Goal: Information Seeking & Learning: Check status

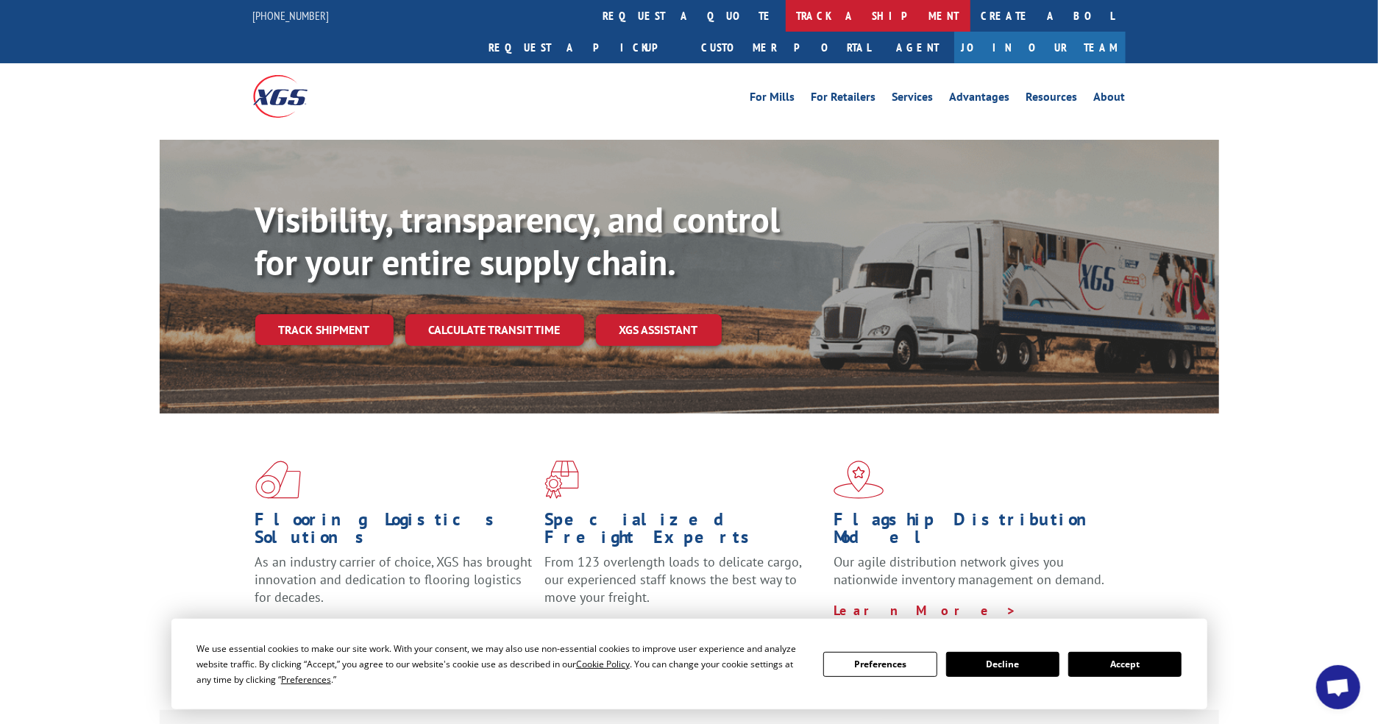
click at [786, 9] on link "track a shipment" at bounding box center [878, 16] width 185 height 32
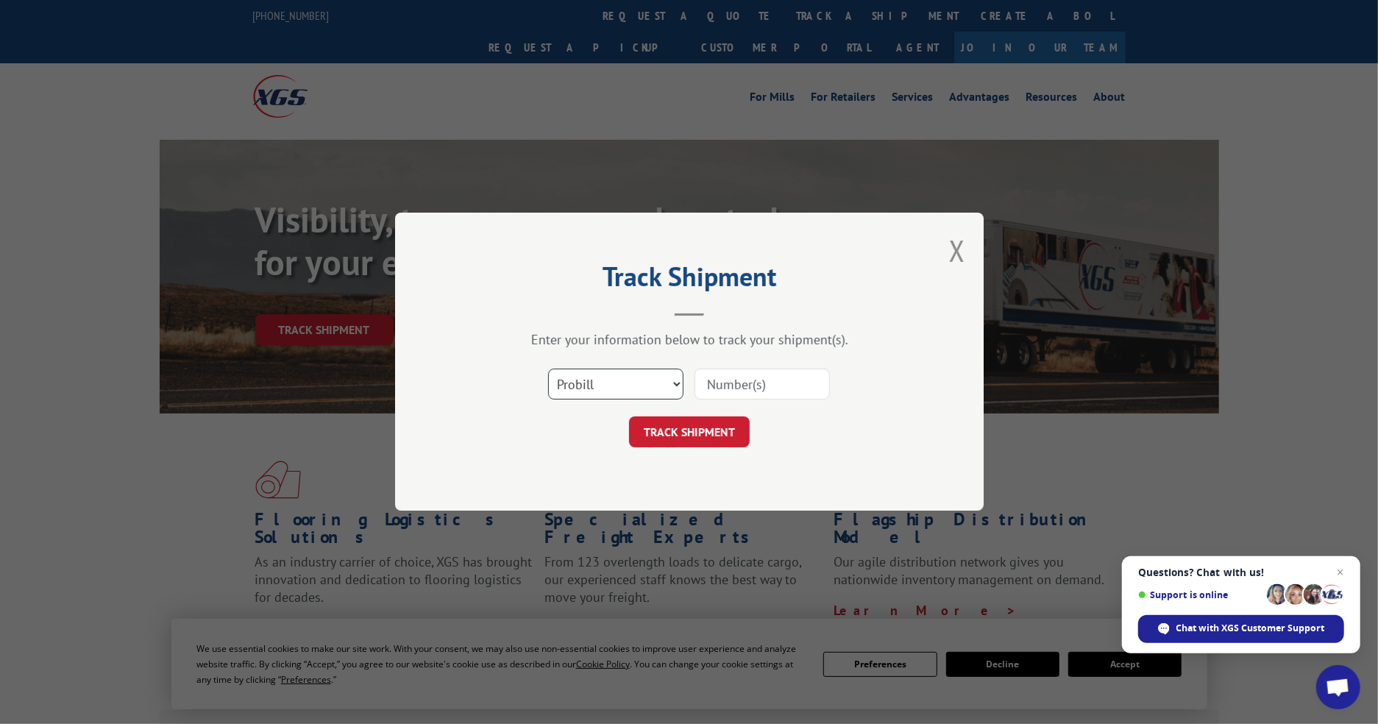
click at [624, 379] on select "Select category... Probill BOL PO" at bounding box center [615, 384] width 135 height 31
select select "po"
click at [548, 369] on select "Select category... Probill BOL PO" at bounding box center [615, 384] width 135 height 31
click at [739, 388] on input at bounding box center [762, 384] width 135 height 31
paste input "14529760"
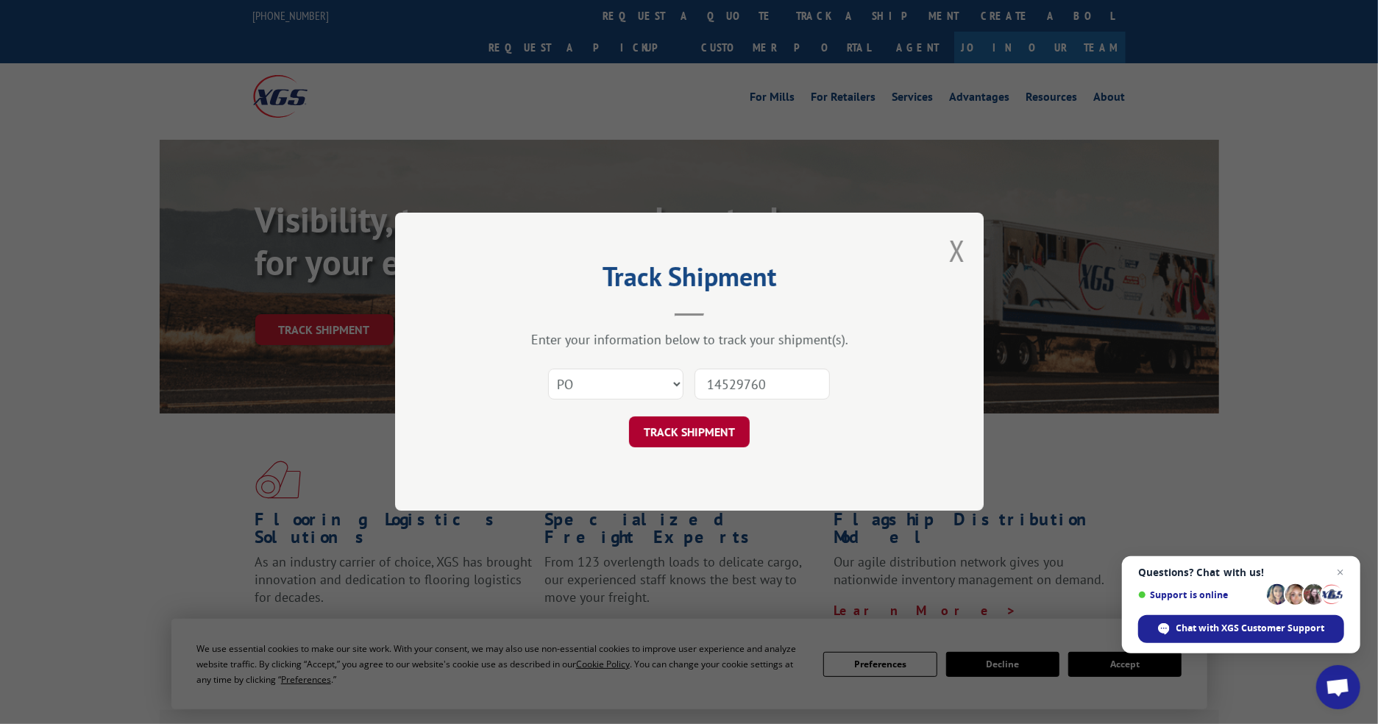
type input "14529760"
click at [703, 440] on button "TRACK SHIPMENT" at bounding box center [689, 432] width 121 height 31
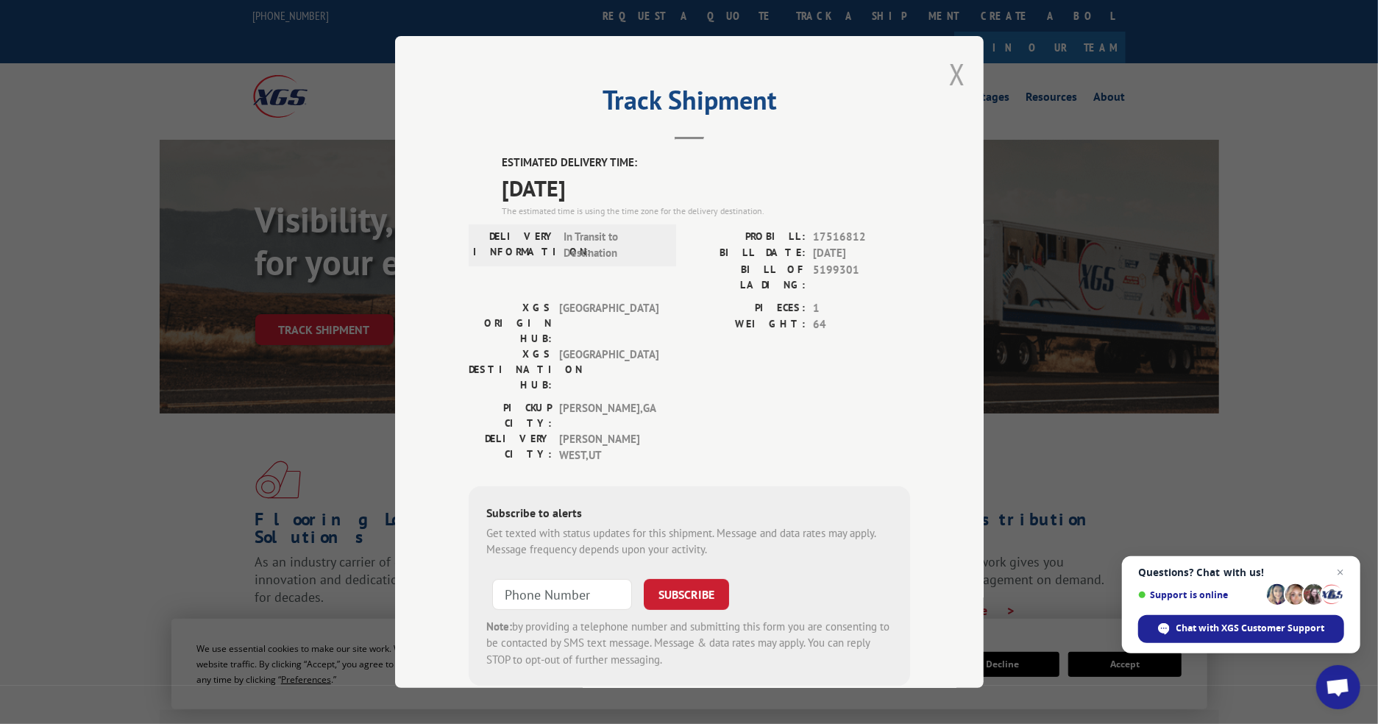
click at [951, 68] on button "Close modal" at bounding box center [957, 73] width 16 height 39
